Goal: Understand process/instructions: Learn how to perform a task or action

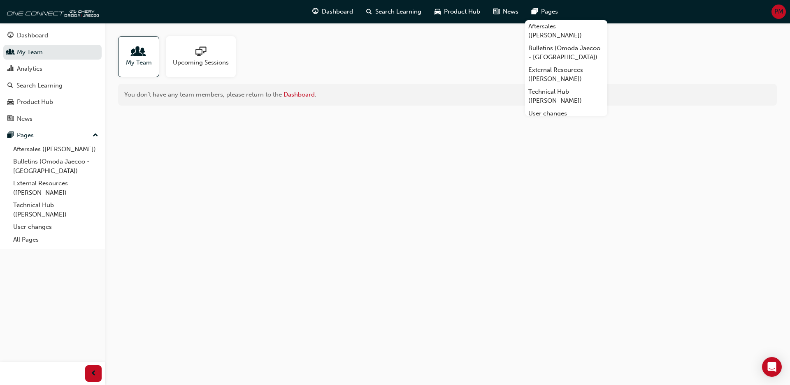
click at [138, 51] on span "people-icon" at bounding box center [138, 52] width 11 height 12
click at [779, 9] on span "PM" at bounding box center [778, 11] width 9 height 9
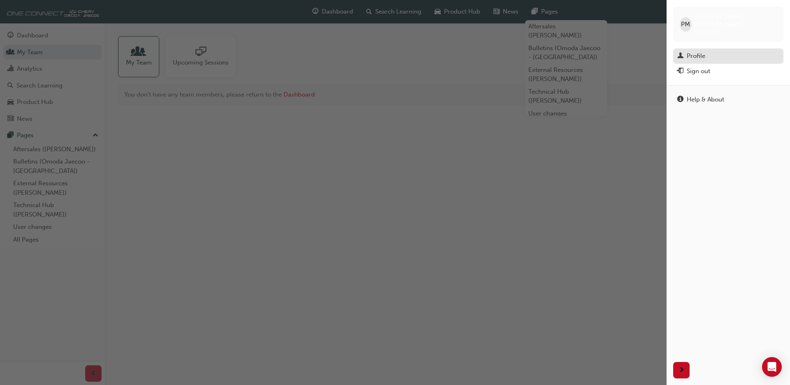
click at [696, 51] on div "Profile" at bounding box center [696, 55] width 19 height 9
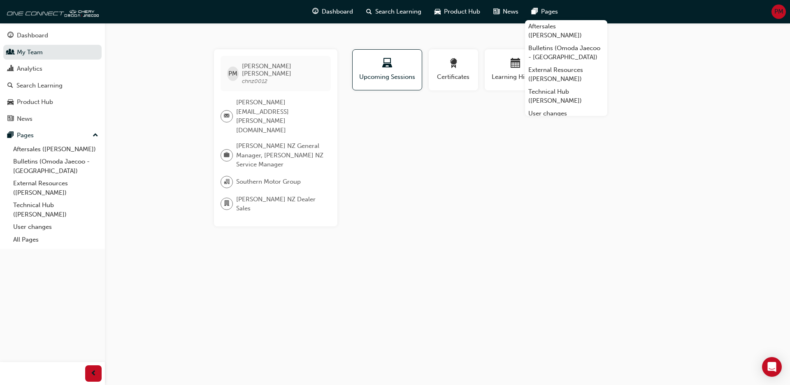
click at [151, 85] on div "PM [PERSON_NAME] chnz0012 [PERSON_NAME][EMAIL_ADDRESS][PERSON_NAME][DOMAIN_NAME…" at bounding box center [395, 192] width 790 height 385
click at [42, 226] on link "User changes" at bounding box center [56, 227] width 92 height 13
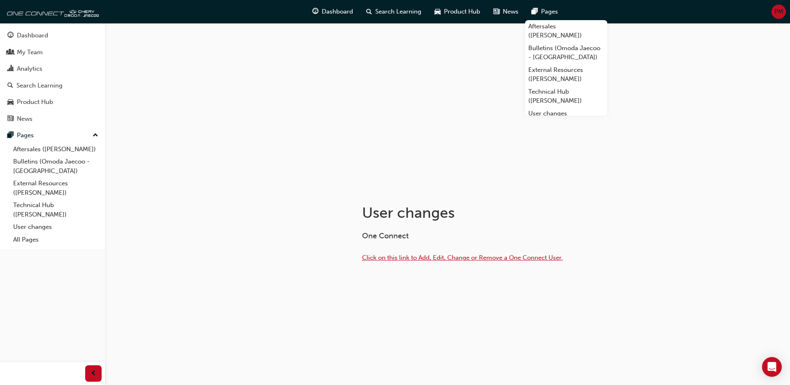
click at [408, 258] on span "Click on this link to Add, Edit, Change or Remove a One Connect User." at bounding box center [462, 257] width 201 height 7
